Goal: Task Accomplishment & Management: Manage account settings

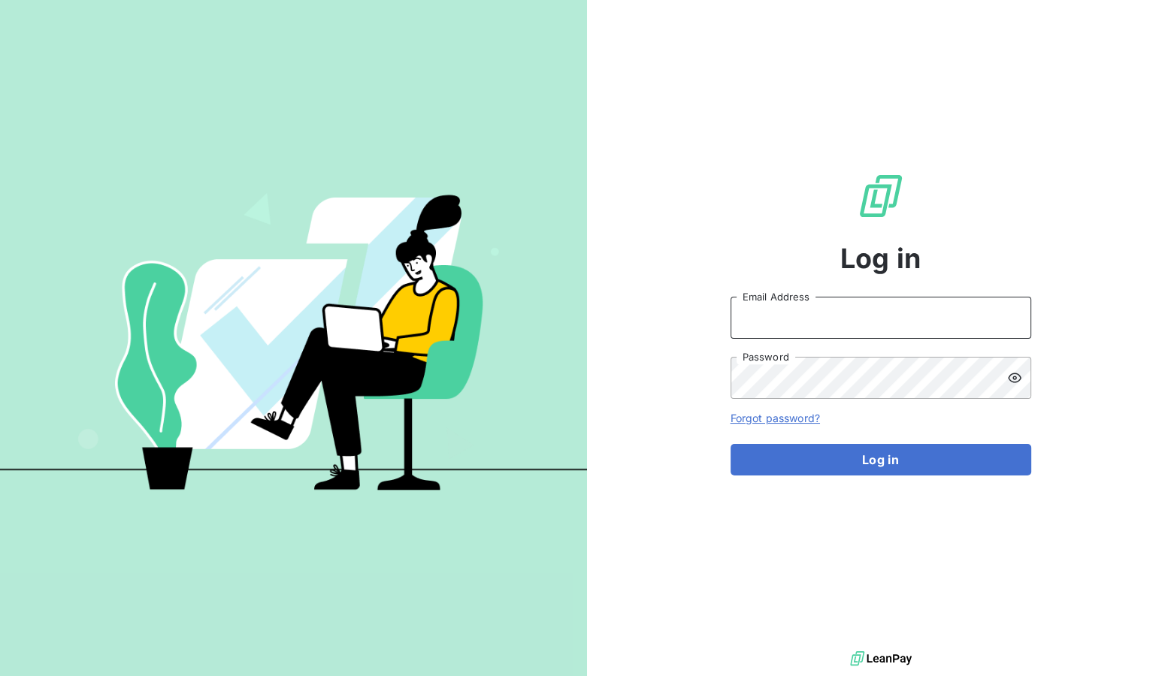
type input "ronan.cottin@graitec.com"
click at [828, 480] on div "Log in ronan.cottin@graitec.com Email Address Password Forgot password? Log in" at bounding box center [880, 324] width 301 height 648
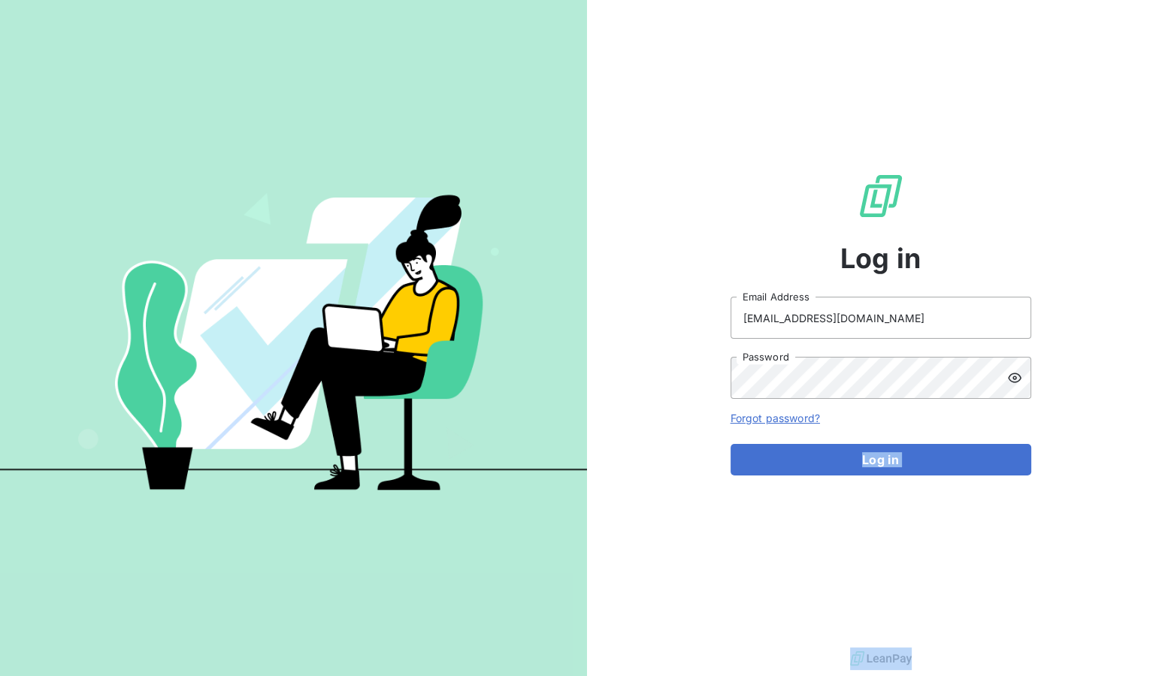
copy button "Log in"
click at [851, 459] on button "Log in" at bounding box center [880, 460] width 301 height 32
click at [881, 466] on button "Log in" at bounding box center [880, 460] width 301 height 32
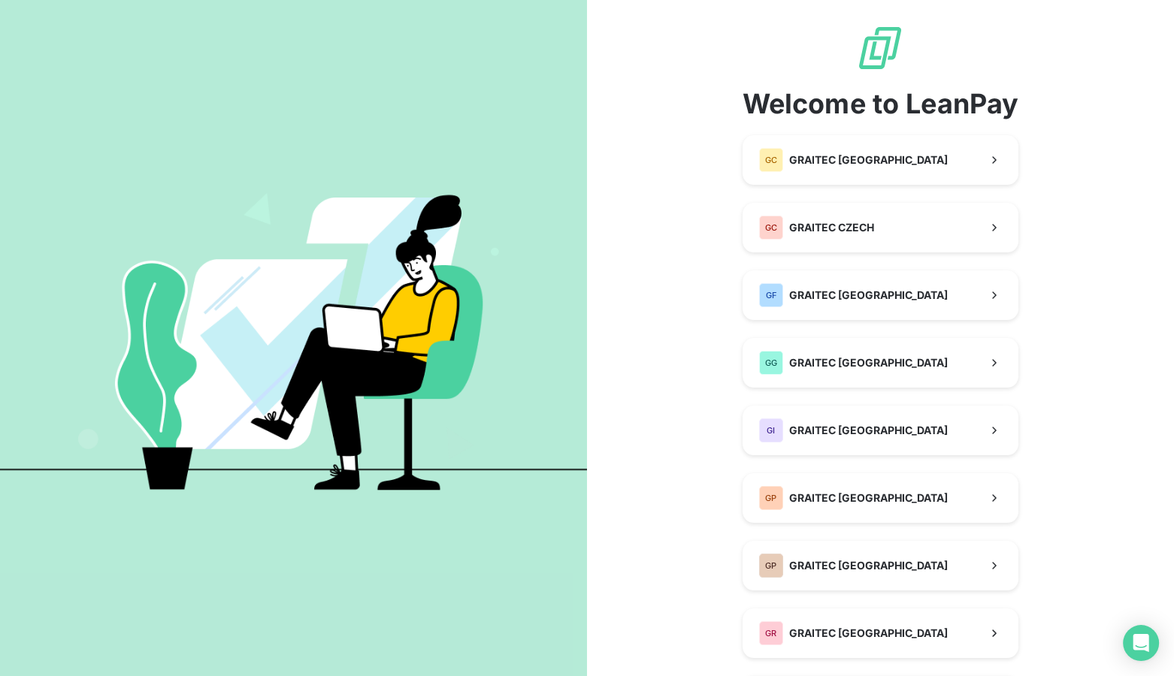
scroll to position [370, 0]
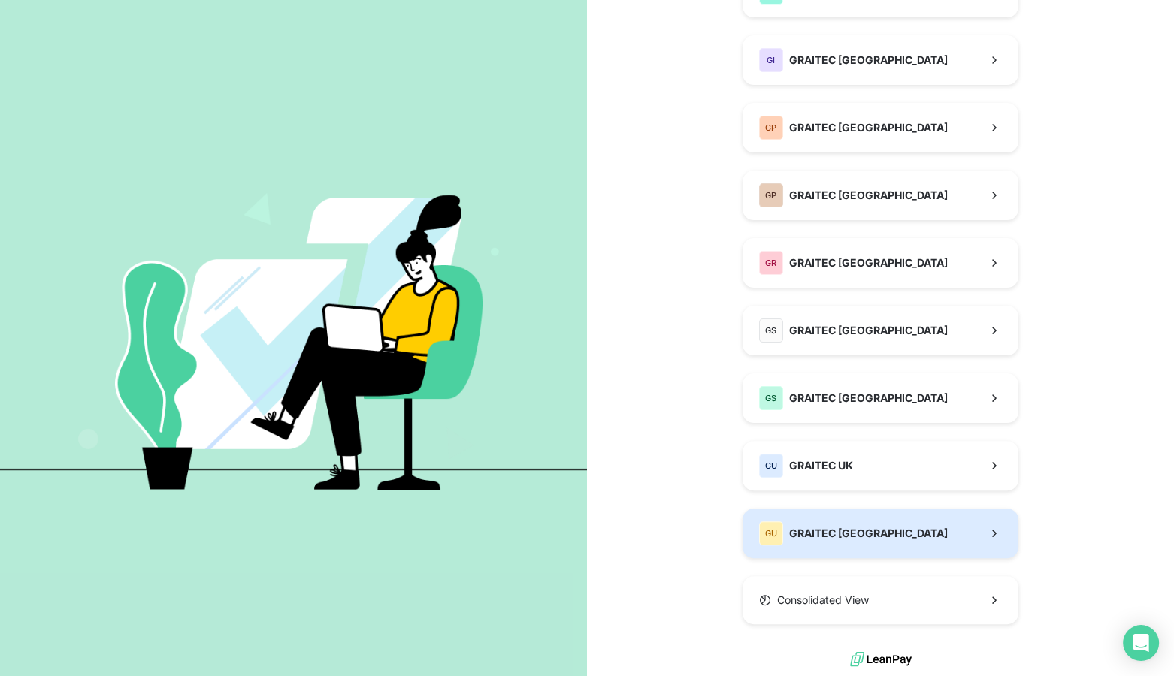
click at [819, 535] on span "GRAITEC [GEOGRAPHIC_DATA]" at bounding box center [868, 533] width 159 height 15
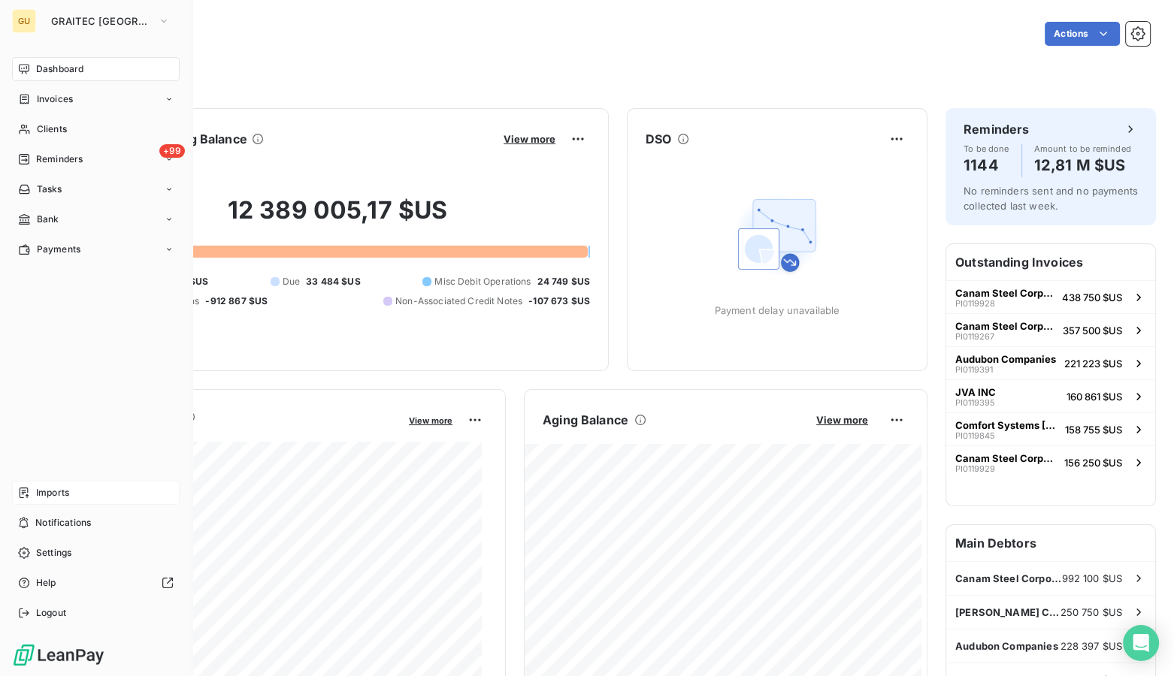
click at [46, 494] on span "Imports" at bounding box center [52, 493] width 33 height 14
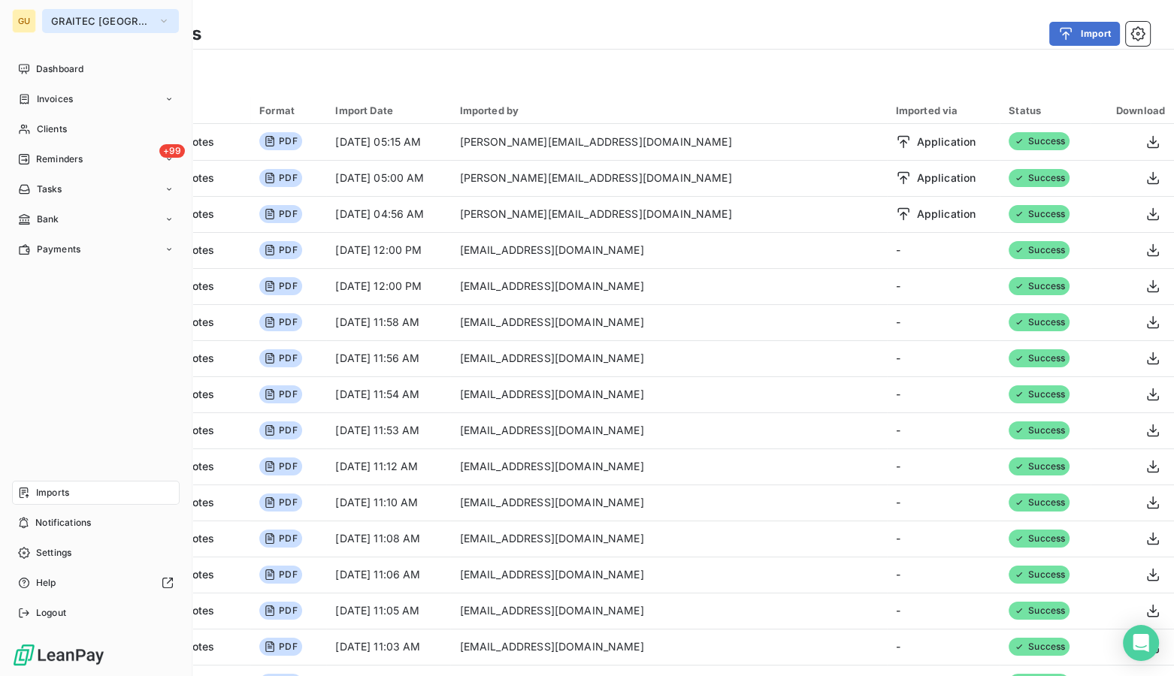
click at [63, 18] on span "GRAITEC [GEOGRAPHIC_DATA]" at bounding box center [101, 21] width 101 height 12
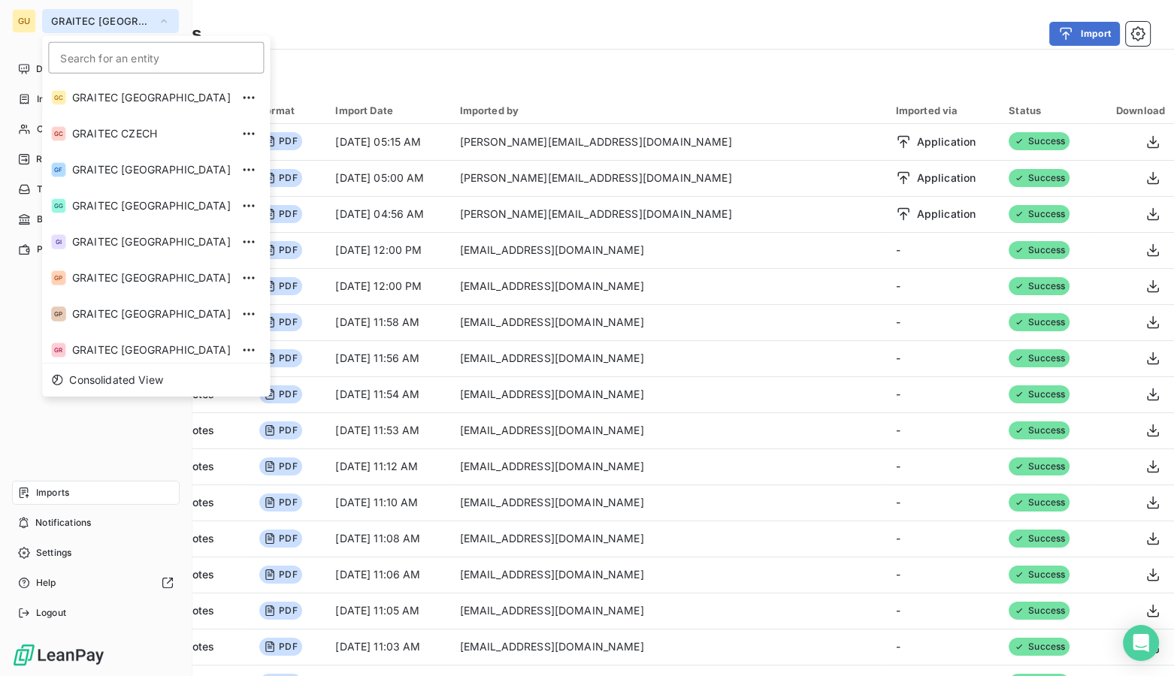
scroll to position [149, 0]
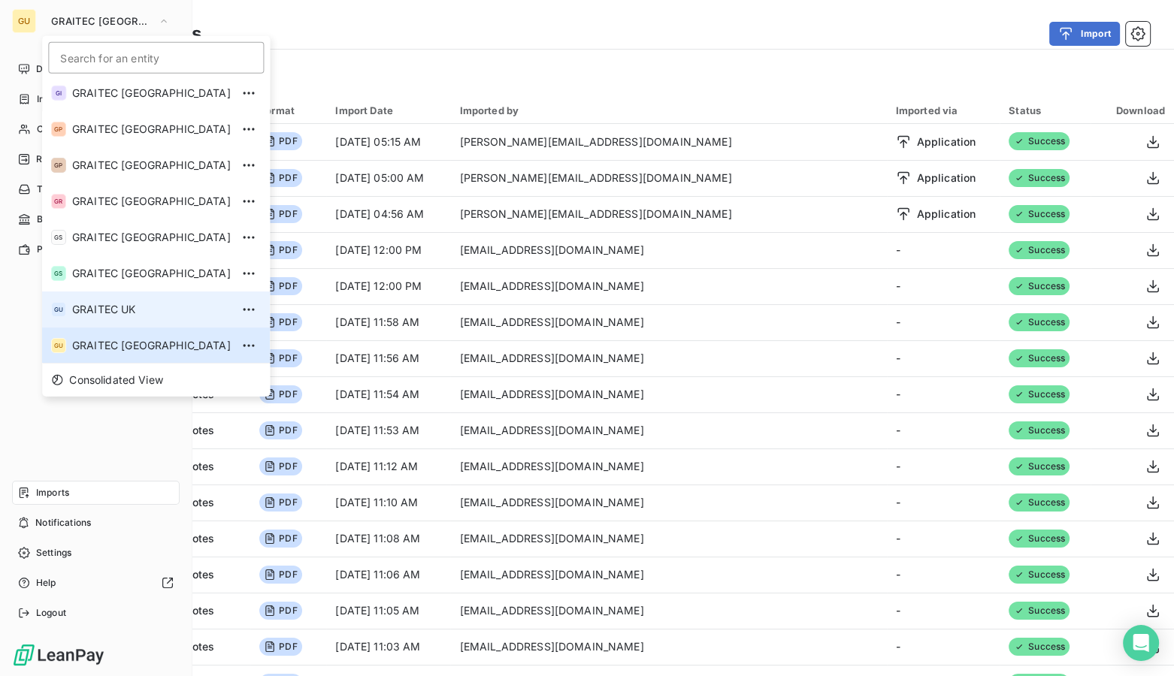
click at [76, 300] on li "GU GRAITEC [GEOGRAPHIC_DATA]" at bounding box center [156, 310] width 228 height 36
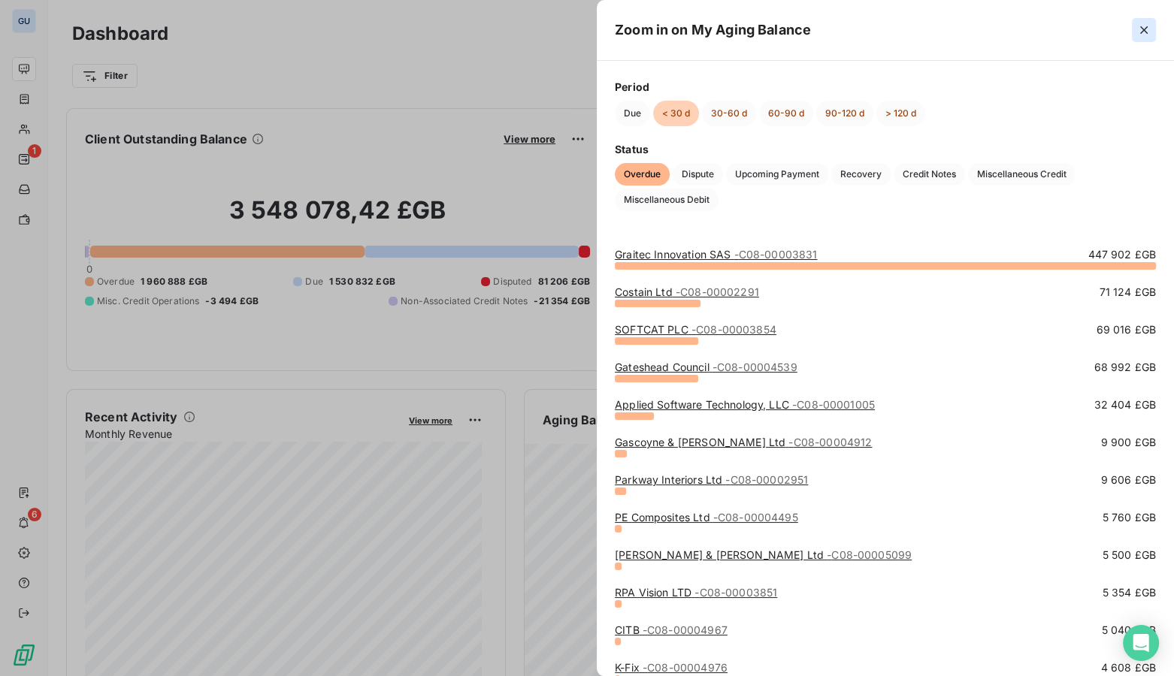
click at [1143, 26] on icon "button" at bounding box center [1143, 30] width 15 height 15
